Goal: Task Accomplishment & Management: Manage account settings

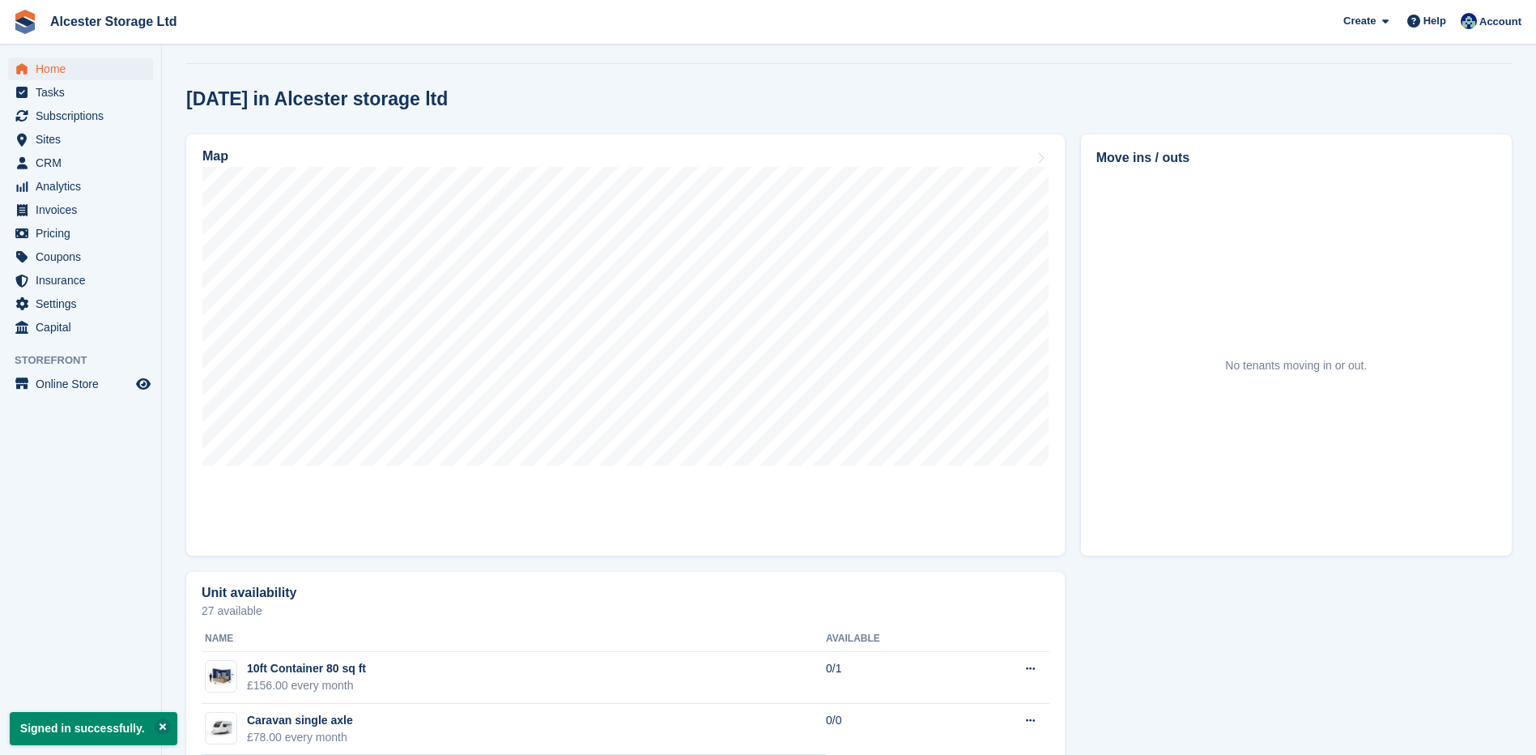
scroll to position [394, 0]
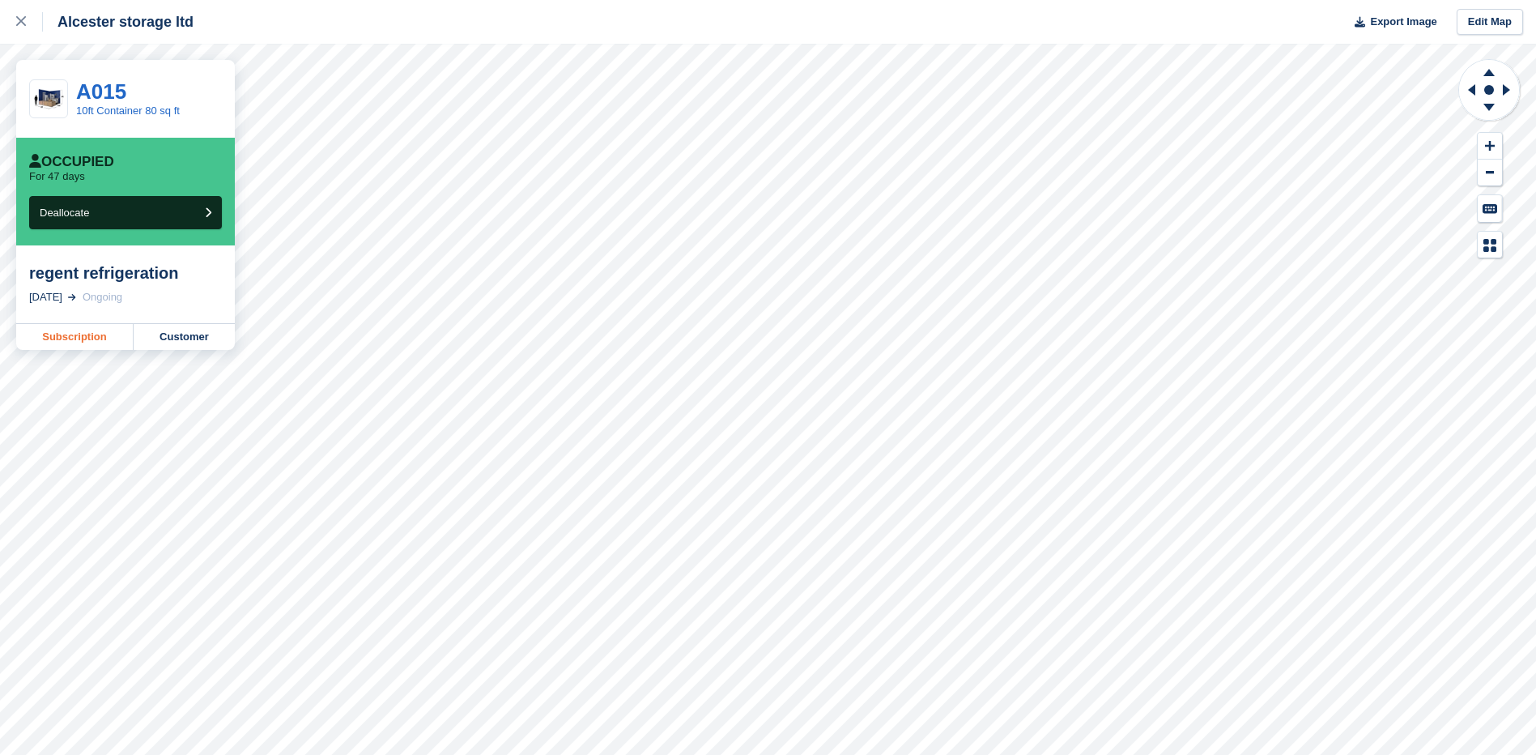
click at [82, 341] on link "Subscription" at bounding box center [74, 337] width 117 height 26
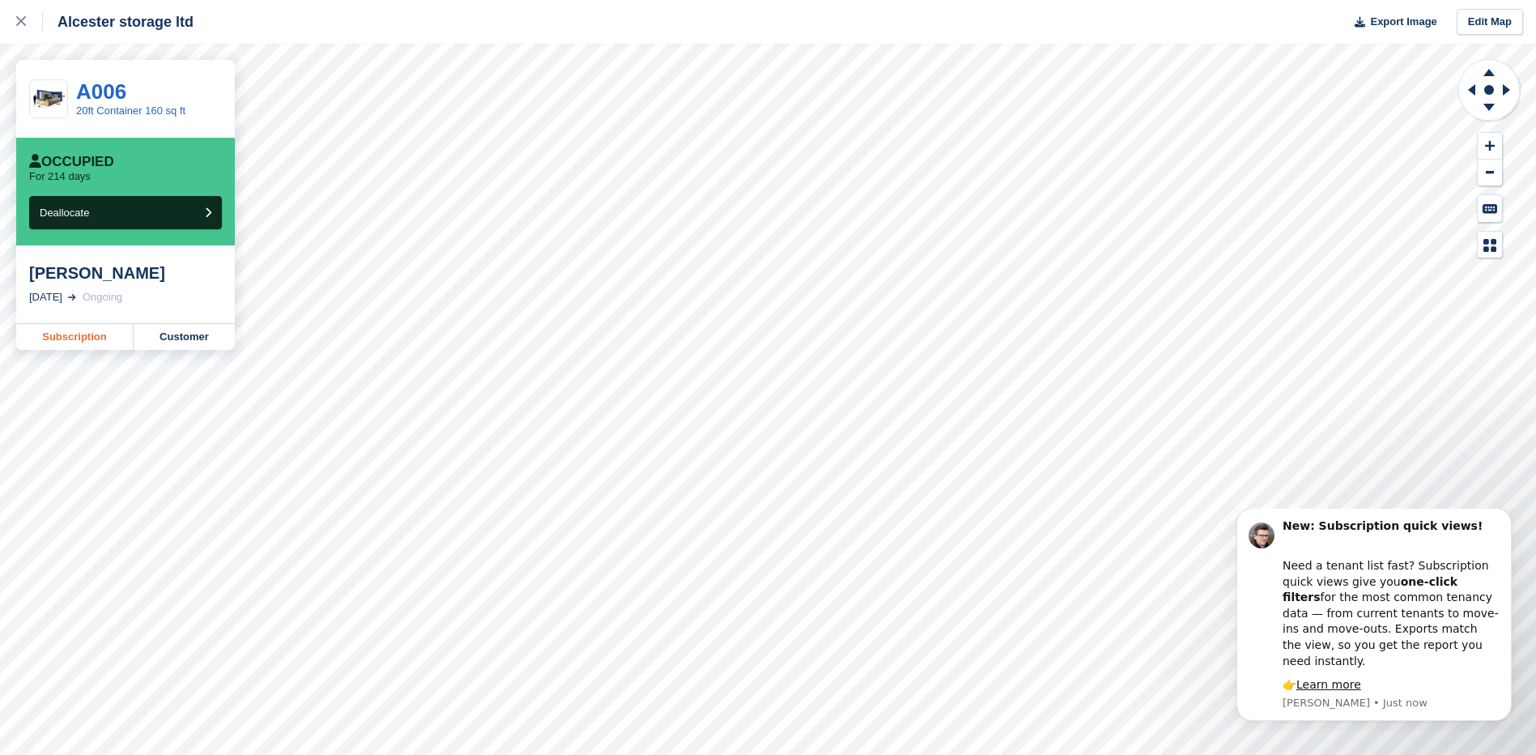
click at [84, 343] on link "Subscription" at bounding box center [74, 337] width 117 height 26
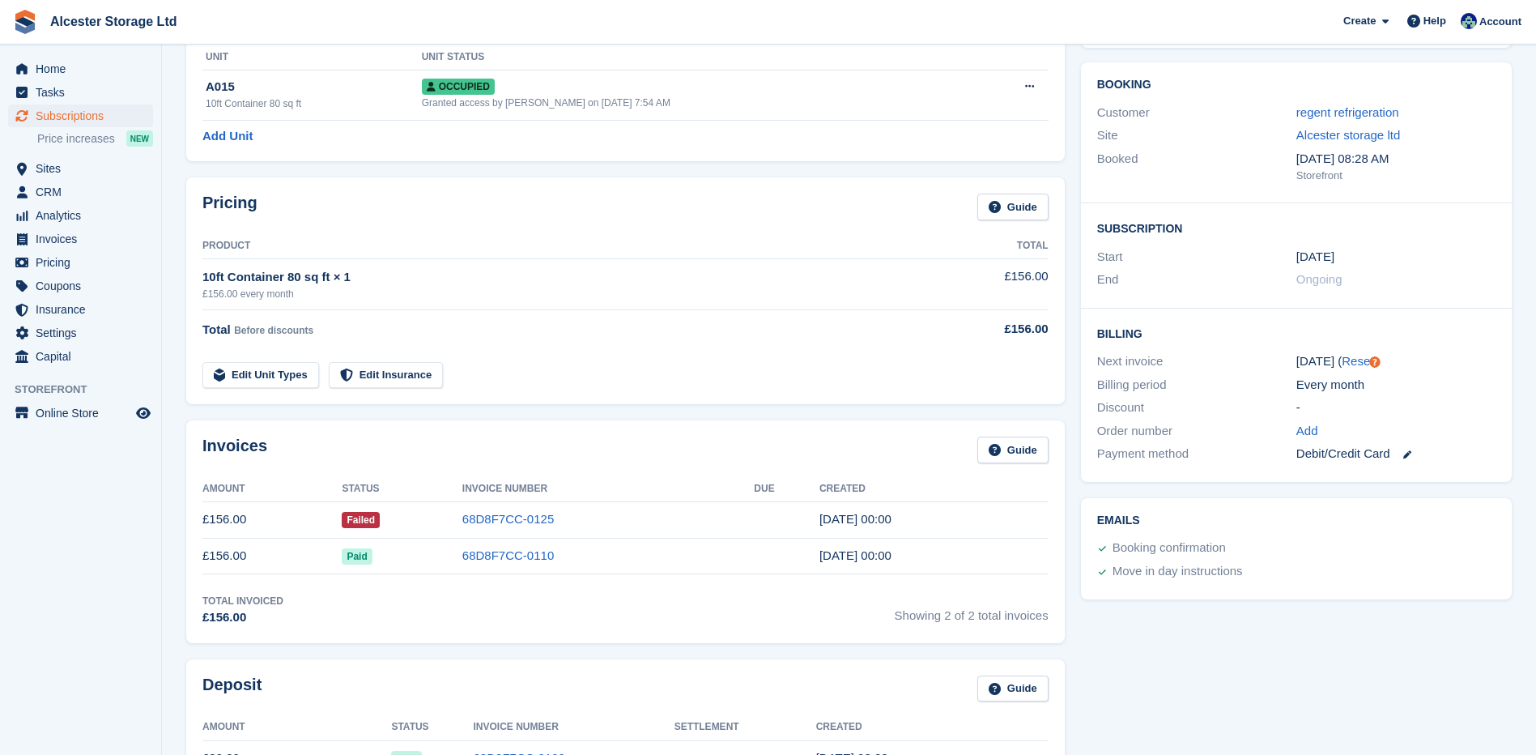
scroll to position [117, 0]
click at [1411, 454] on icon at bounding box center [1408, 457] width 8 height 8
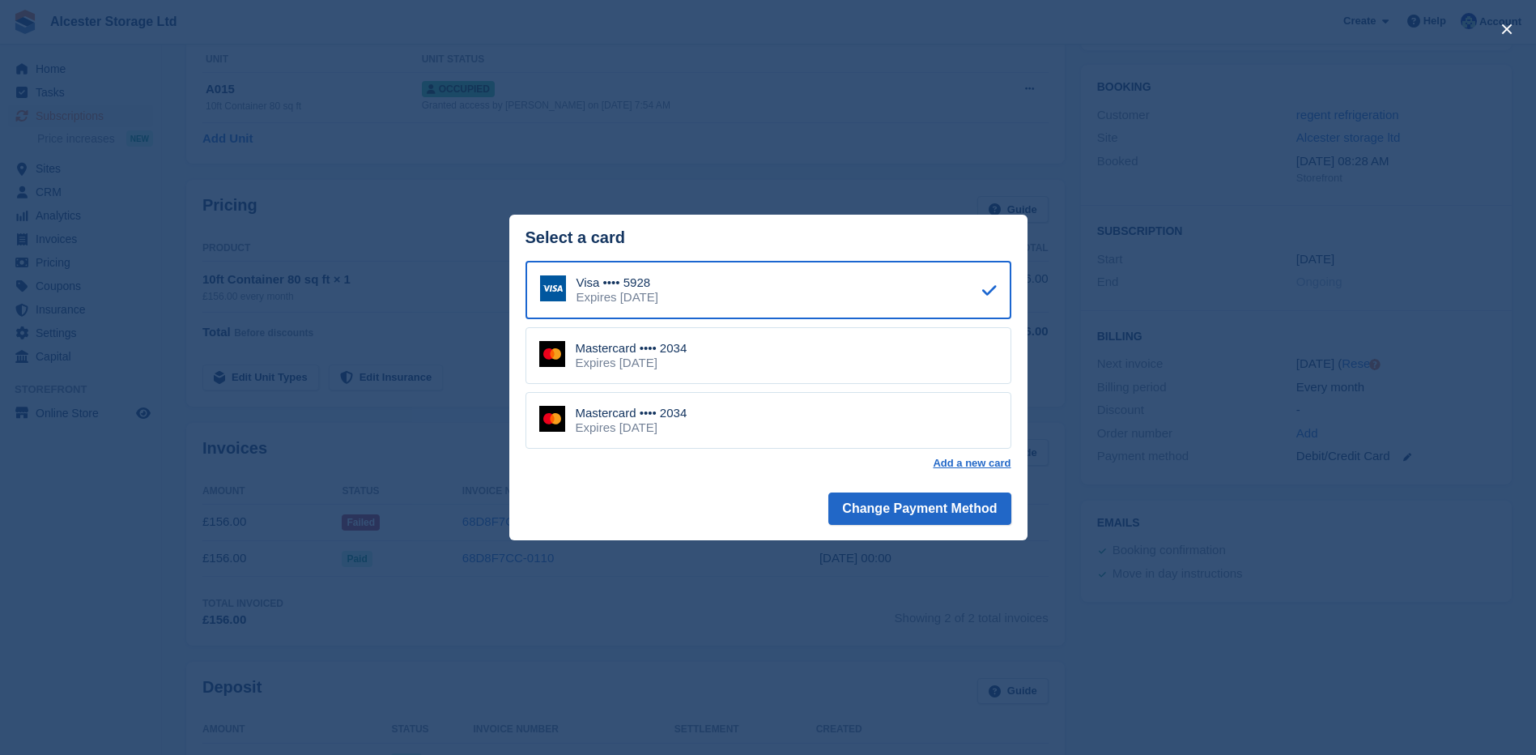
click at [869, 398] on div "Mastercard •••• 2034 Expires January 2026" at bounding box center [769, 420] width 486 height 57
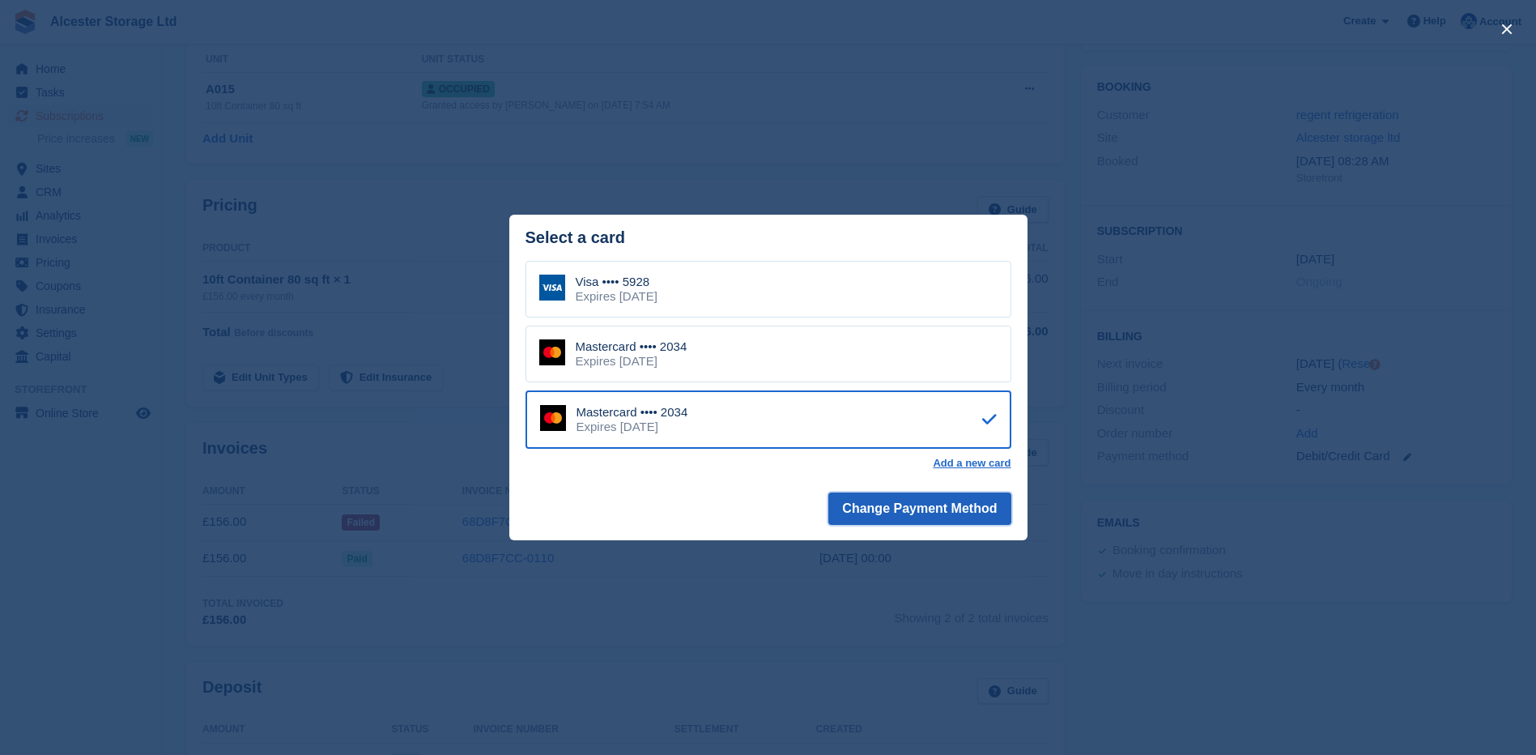
click at [850, 511] on button "Change Payment Method" at bounding box center [920, 508] width 182 height 32
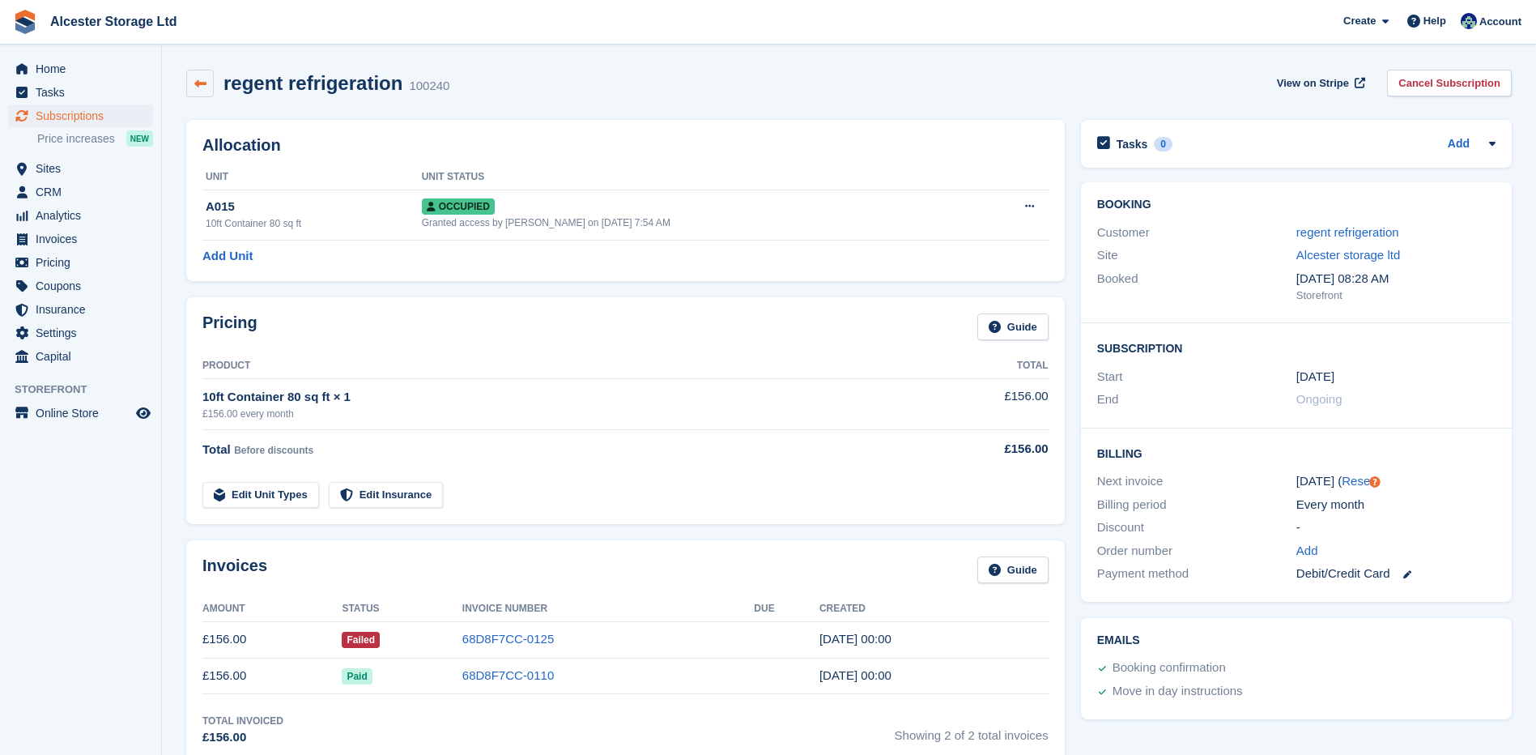
click at [207, 77] on link at bounding box center [200, 84] width 28 height 28
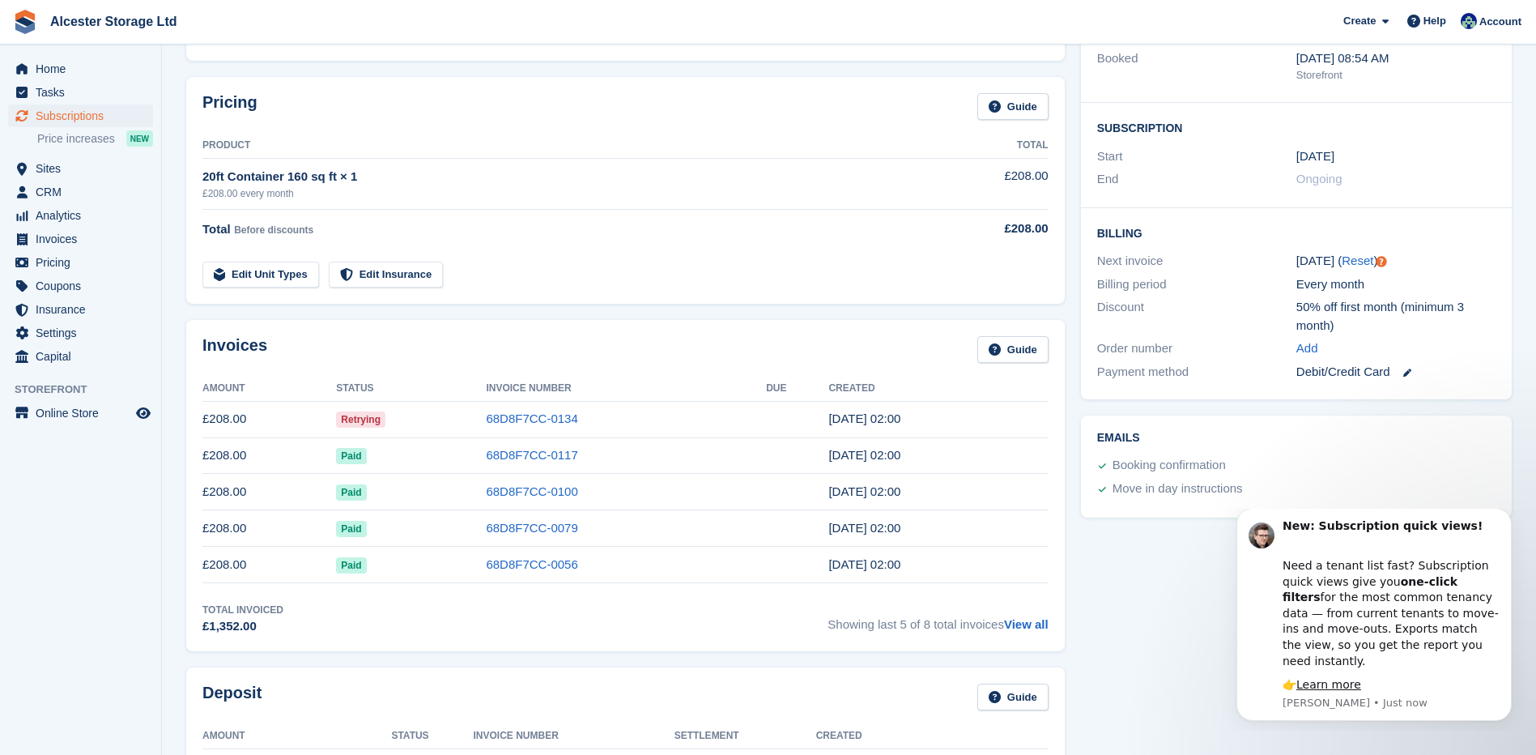
click at [354, 416] on span "Retrying" at bounding box center [360, 419] width 49 height 16
click at [645, 419] on td "68D8F7CC-0134" at bounding box center [626, 419] width 280 height 36
